Goal: Transaction & Acquisition: Register for event/course

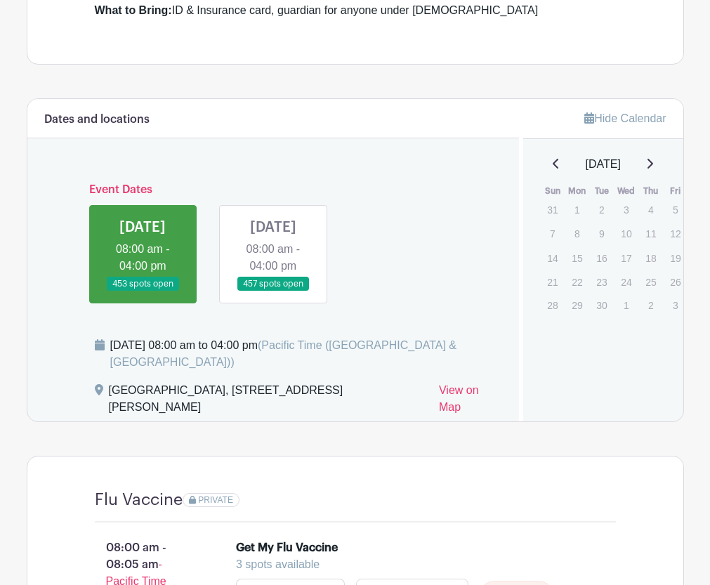
scroll to position [562, 0]
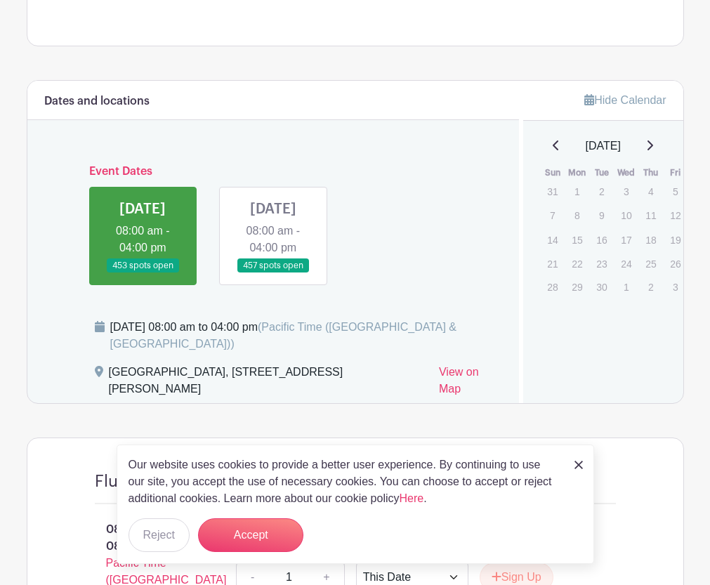
click at [580, 459] on link at bounding box center [578, 464] width 8 height 17
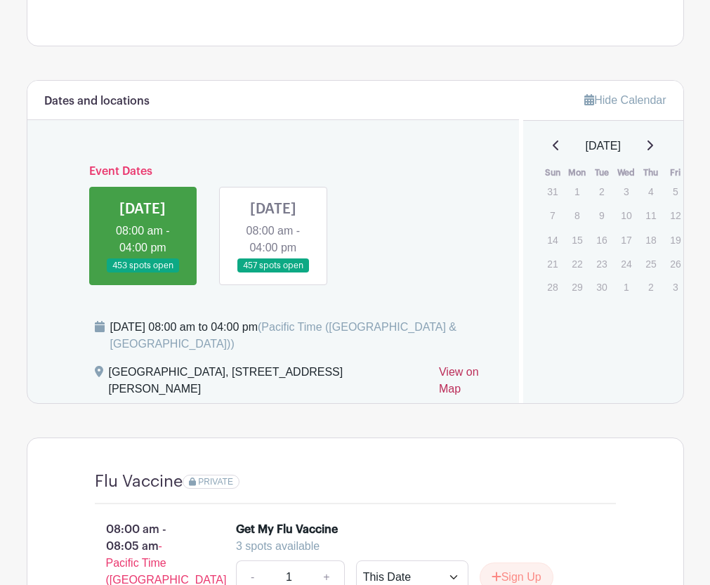
click at [465, 393] on link "View on Map" at bounding box center [470, 383] width 63 height 39
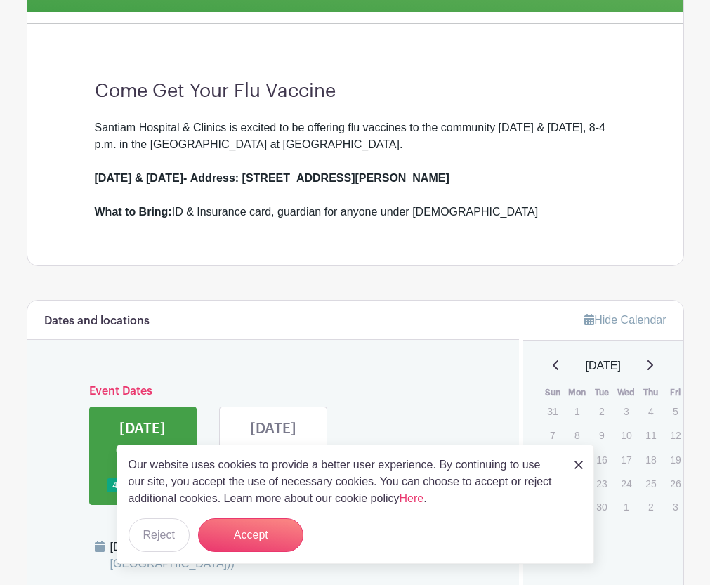
scroll to position [421, 0]
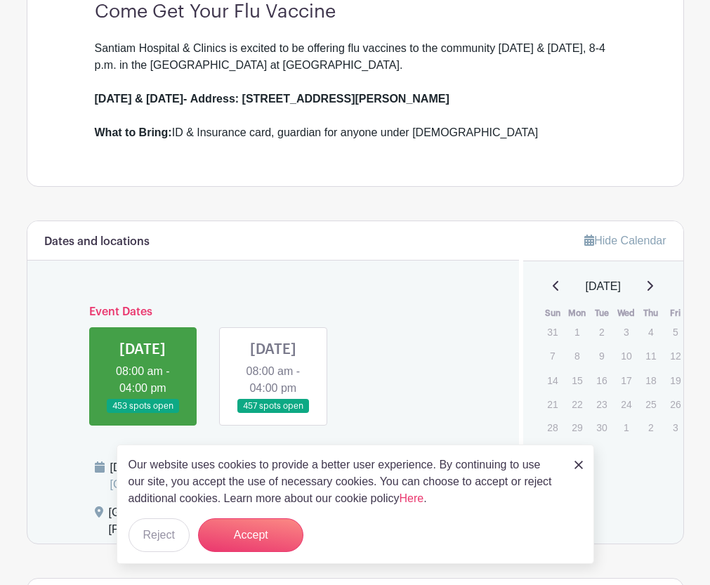
click at [576, 461] on img at bounding box center [578, 465] width 8 height 8
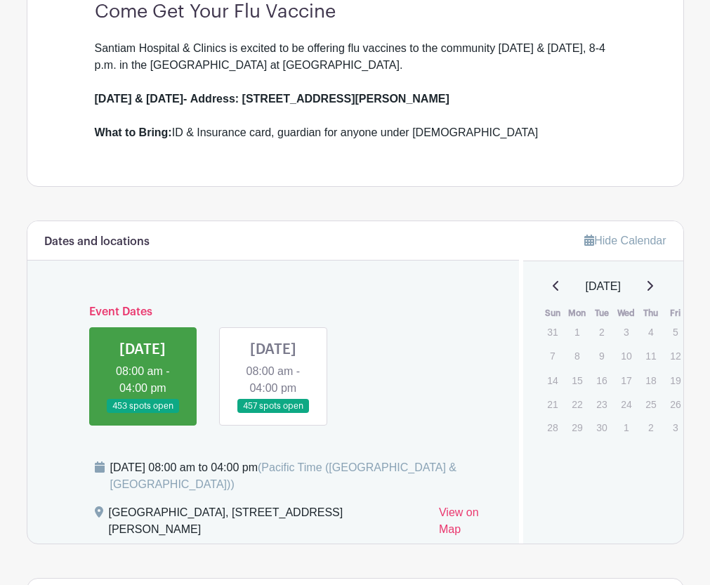
click at [143, 414] on link at bounding box center [143, 414] width 0 height 0
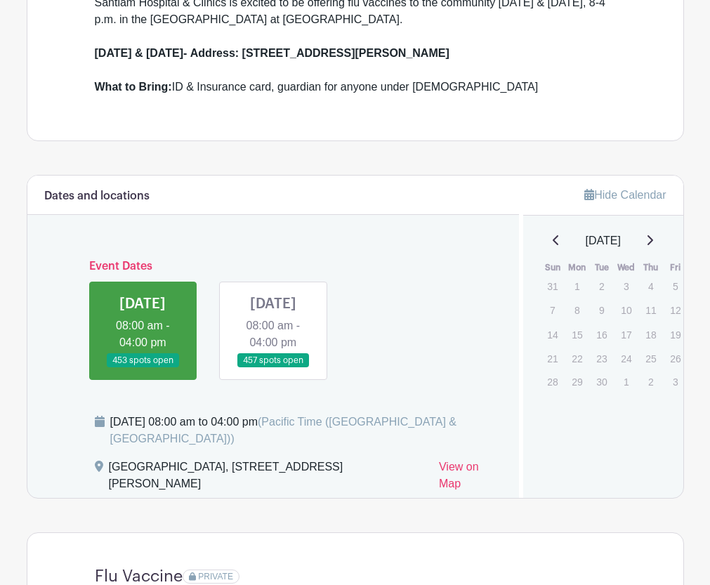
scroll to position [491, 0]
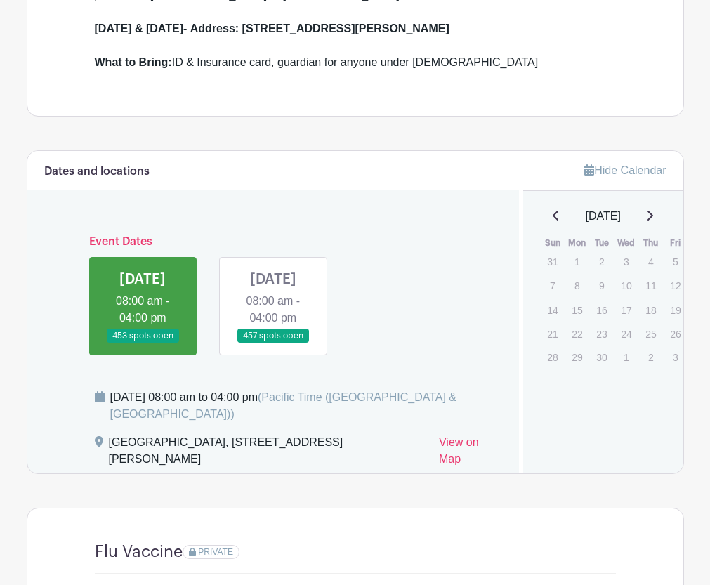
click at [143, 343] on link at bounding box center [143, 343] width 0 height 0
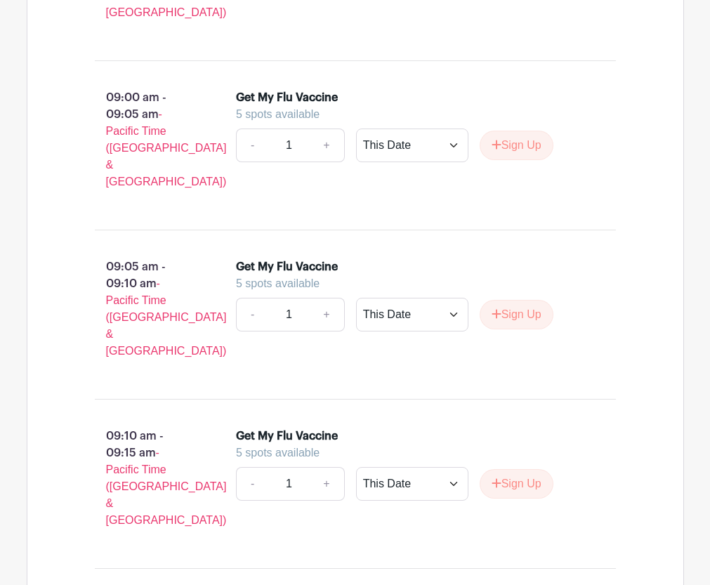
scroll to position [3019, 0]
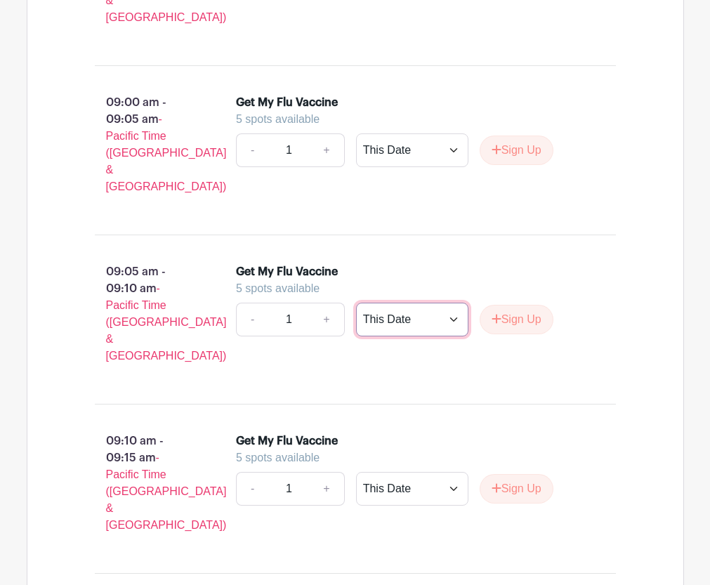
click at [453, 303] on select "This Date Select Dates" at bounding box center [412, 320] width 112 height 34
select select "select_dates"
click at [356, 303] on select "This Date Select Dates" at bounding box center [412, 320] width 112 height 34
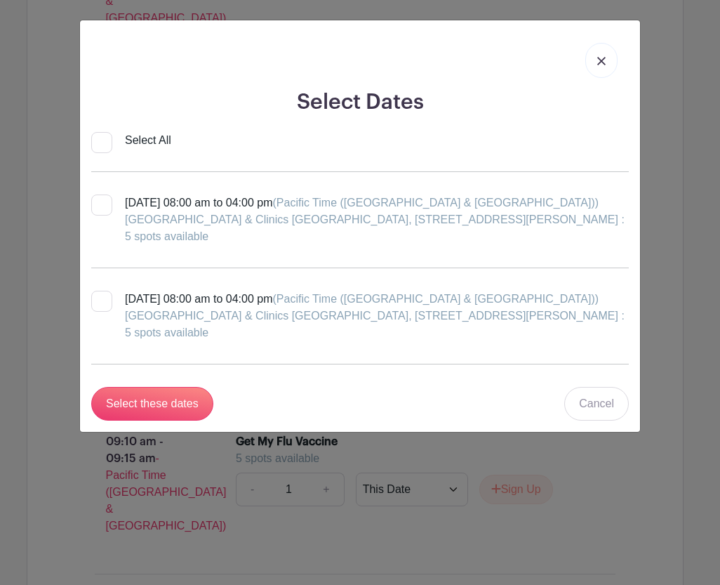
click at [100, 296] on input "[DATE] 08:00 am to 04:00 pm (Pacific Time ([GEOGRAPHIC_DATA] & [GEOGRAPHIC_DATA…" at bounding box center [95, 295] width 9 height 9
checkbox input "true"
click at [152, 401] on input "Select these dates" at bounding box center [152, 404] width 122 height 34
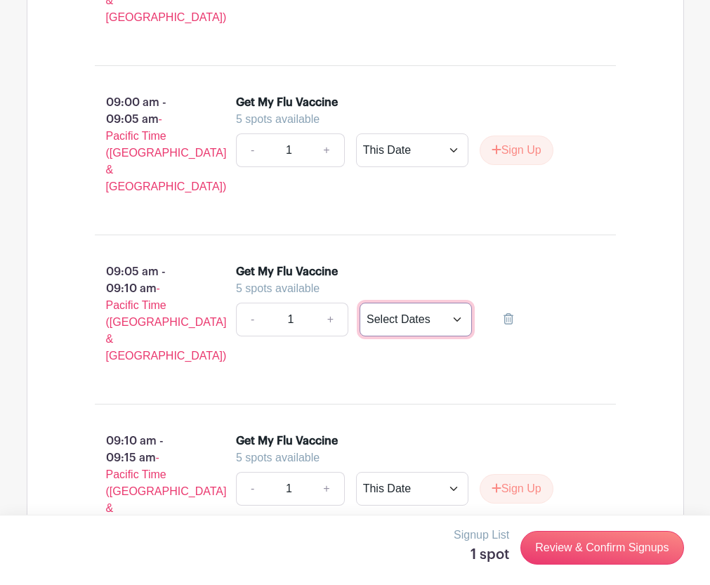
click at [460, 303] on select "This Date Select Dates" at bounding box center [415, 320] width 112 height 34
select select "this_date"
click at [359, 303] on select "This Date Select Dates" at bounding box center [415, 320] width 112 height 34
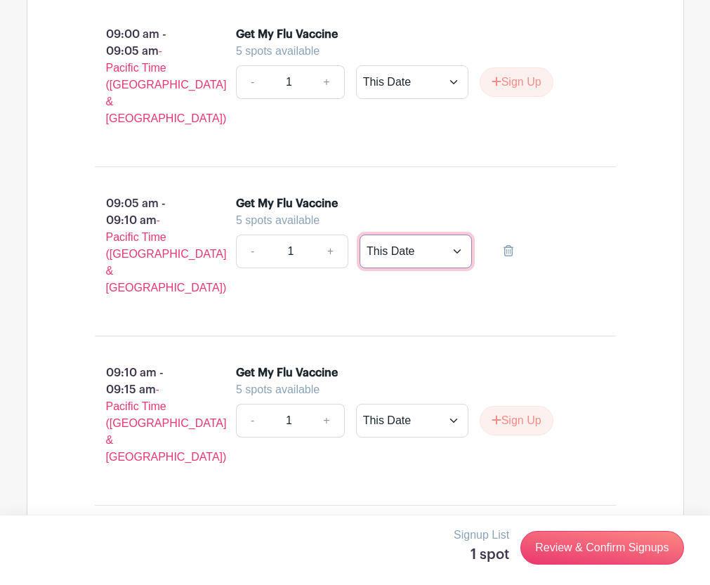
scroll to position [3160, 0]
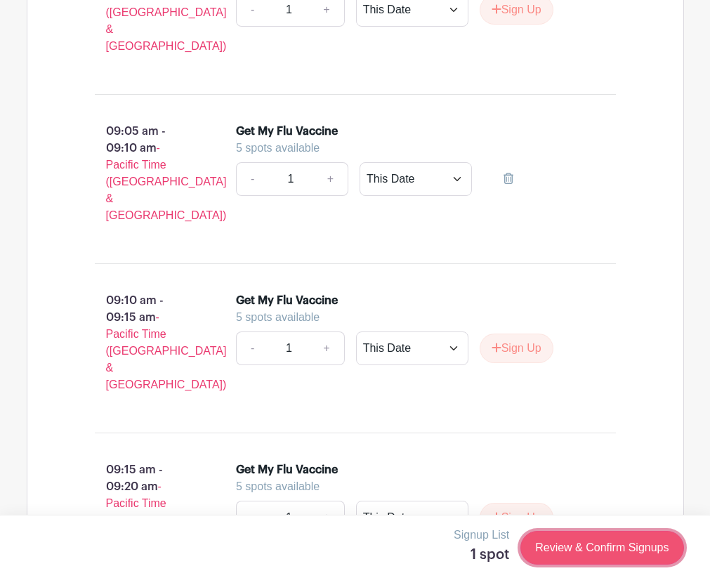
click at [565, 539] on link "Review & Confirm Signups" at bounding box center [601, 548] width 163 height 34
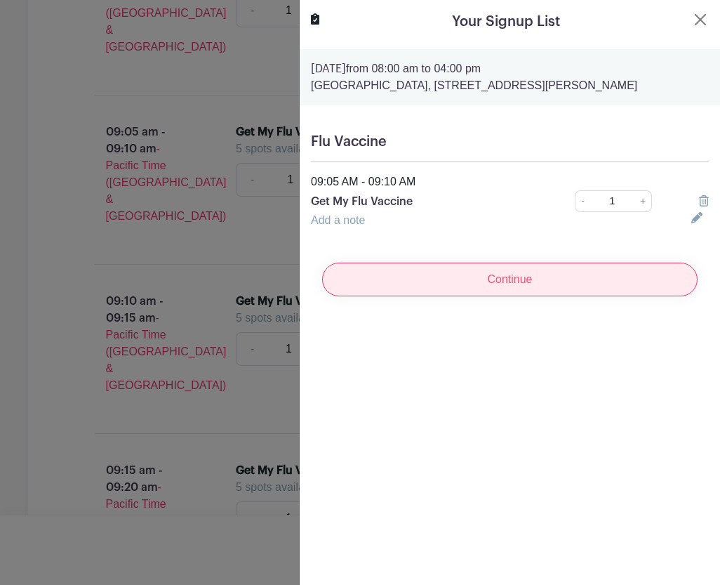
click at [433, 289] on input "Continue" at bounding box center [510, 280] width 376 height 34
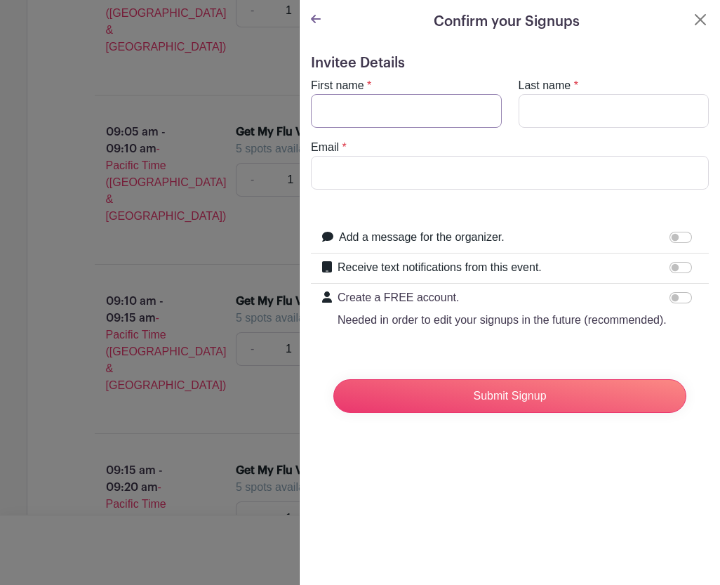
click at [329, 114] on input "First name" at bounding box center [406, 111] width 191 height 34
type input "Don"
click at [541, 110] on input "Last name" at bounding box center [614, 111] width 191 height 34
type input "[PERSON_NAME]"
click at [335, 174] on input "Email" at bounding box center [510, 173] width 398 height 34
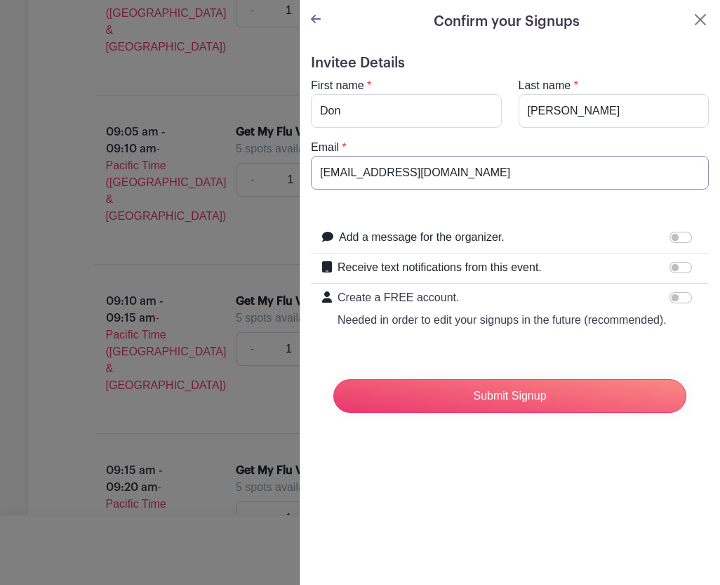
type input "[EMAIL_ADDRESS][DOMAIN_NAME]"
click at [407, 374] on form "Invitee Details First name * [PERSON_NAME] Last name * [PERSON_NAME] Email * [E…" at bounding box center [510, 239] width 398 height 369
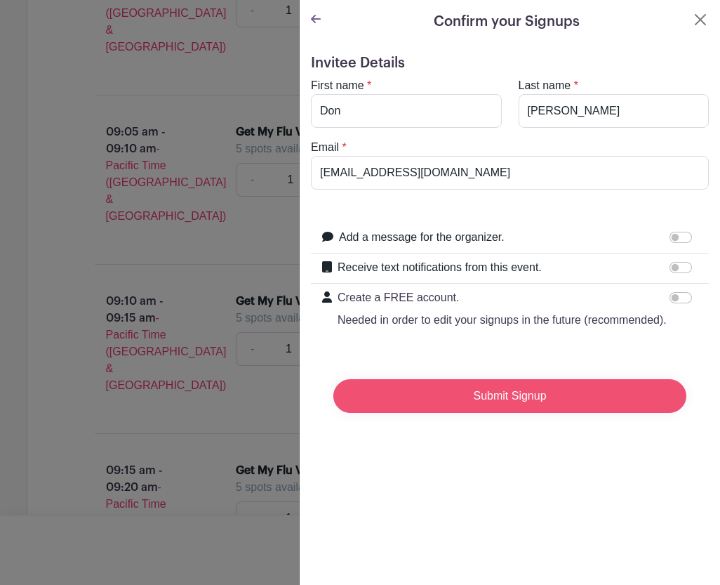
click at [436, 413] on input "Submit Signup" at bounding box center [510, 396] width 353 height 34
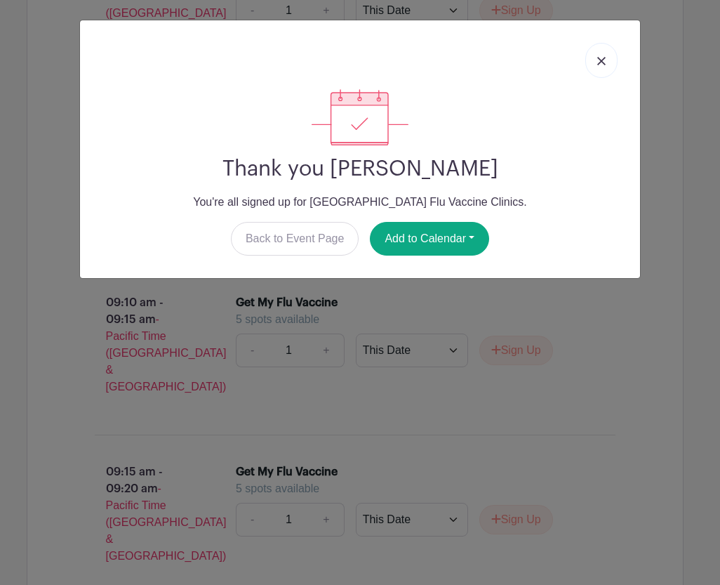
click at [606, 59] on link at bounding box center [602, 60] width 32 height 35
